Goal: Task Accomplishment & Management: Use online tool/utility

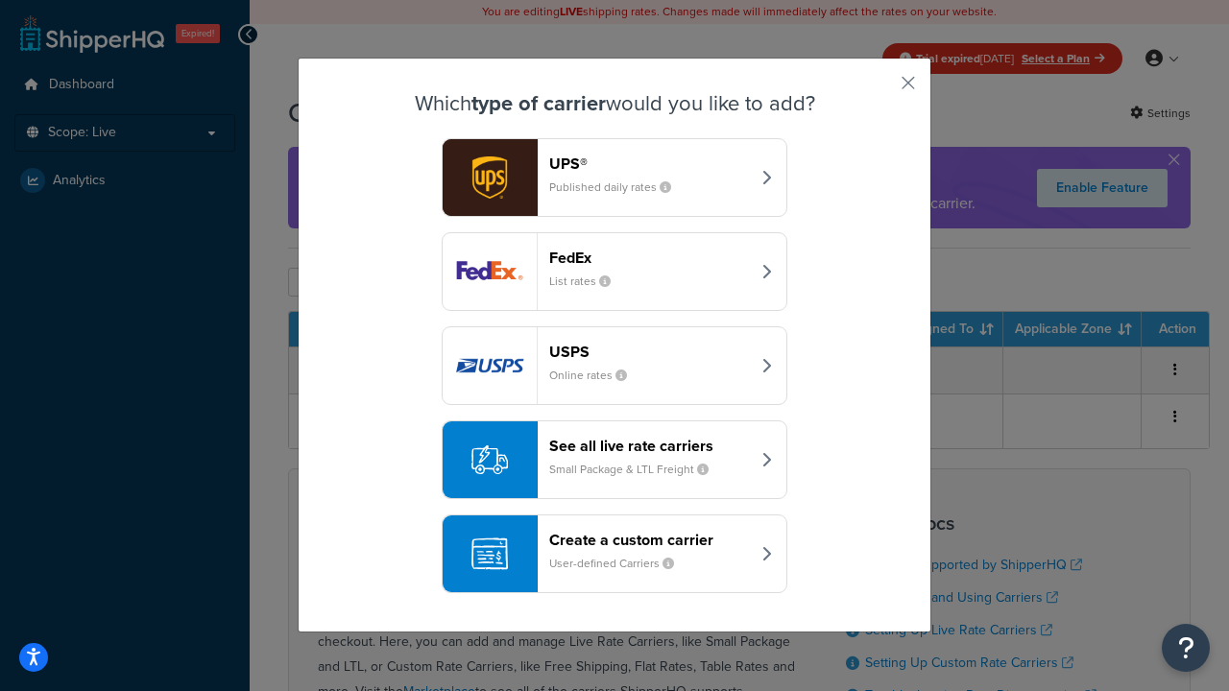
click at [614, 554] on div "Create a custom carrier User-defined Carriers" at bounding box center [649, 554] width 201 height 46
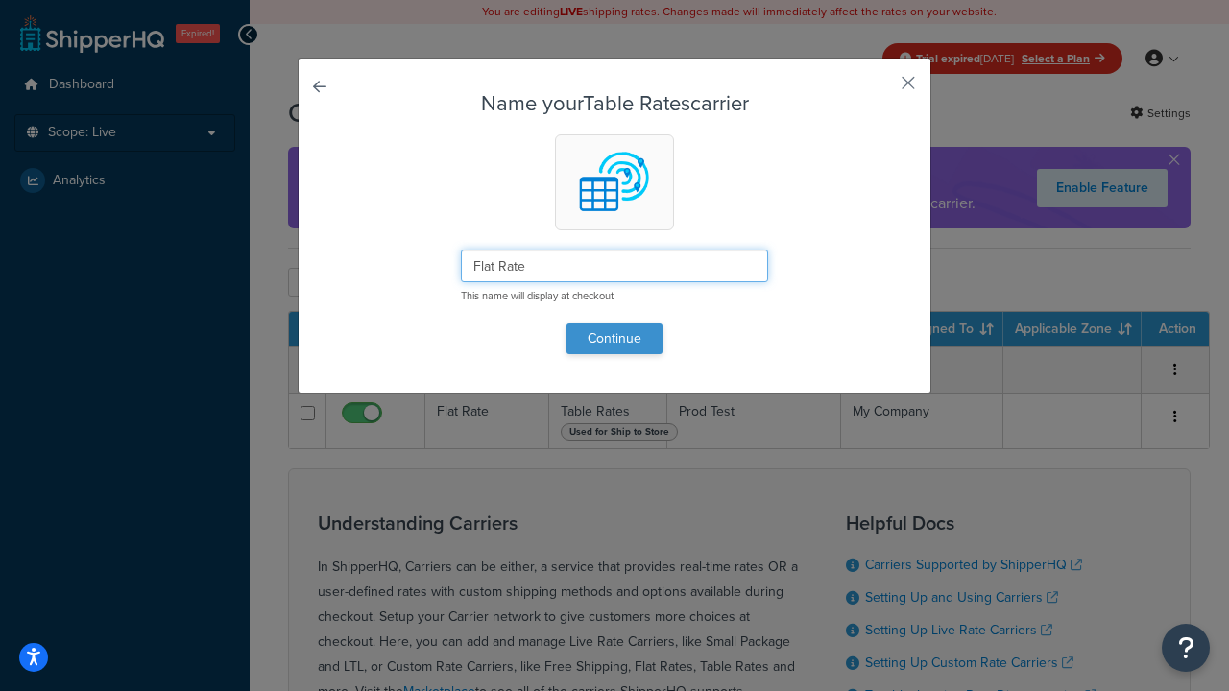
type input "Flat Rate"
click at [614, 338] on button "Continue" at bounding box center [614, 338] width 96 height 31
